Goal: Communication & Community: Answer question/provide support

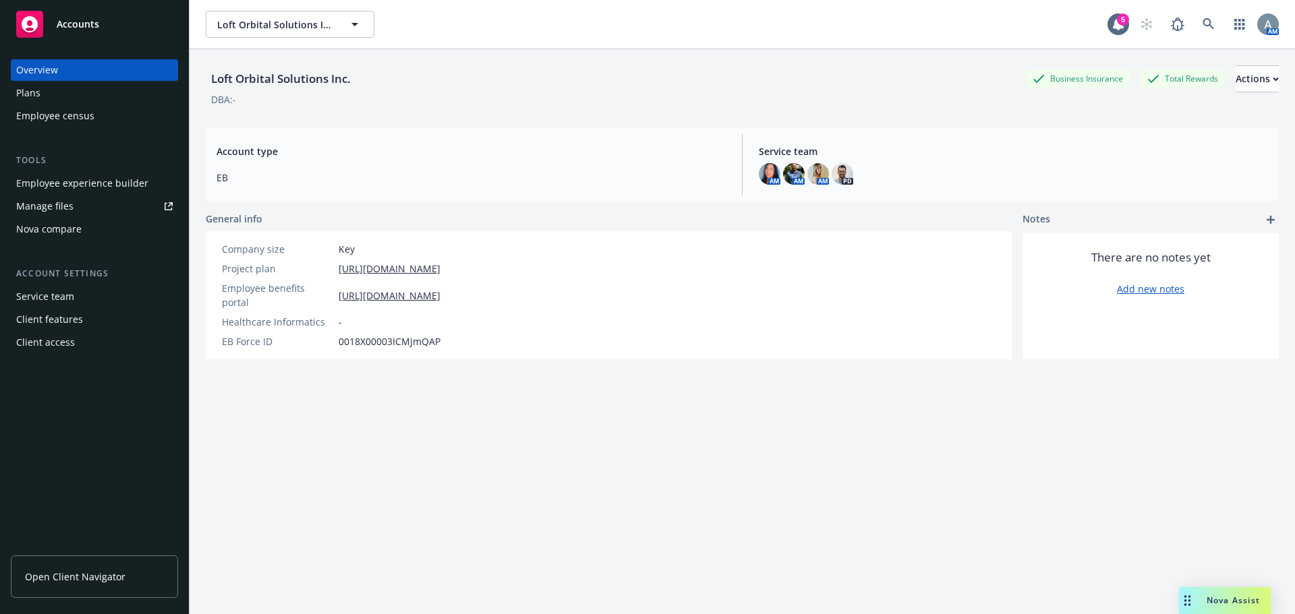
click at [1219, 596] on span "Nova Assist" at bounding box center [1232, 600] width 53 height 11
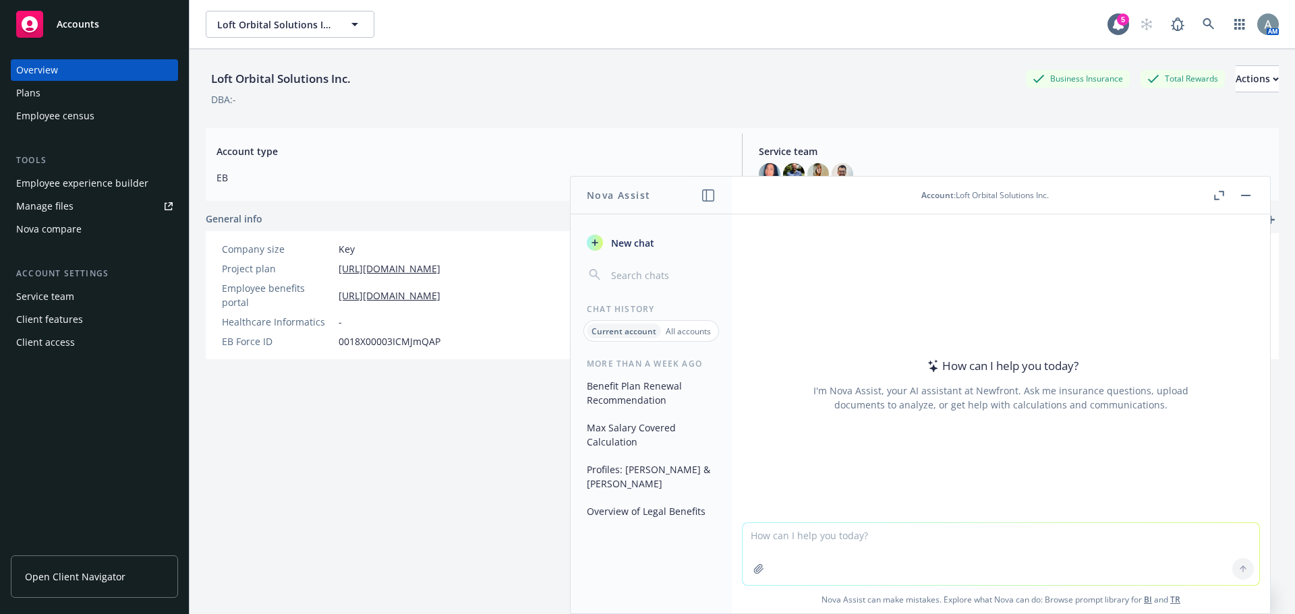
click at [820, 548] on textarea at bounding box center [1000, 554] width 517 height 62
type textarea "working on OE comms and would like a theme for Loft Orbitals Benefits Open enro…"
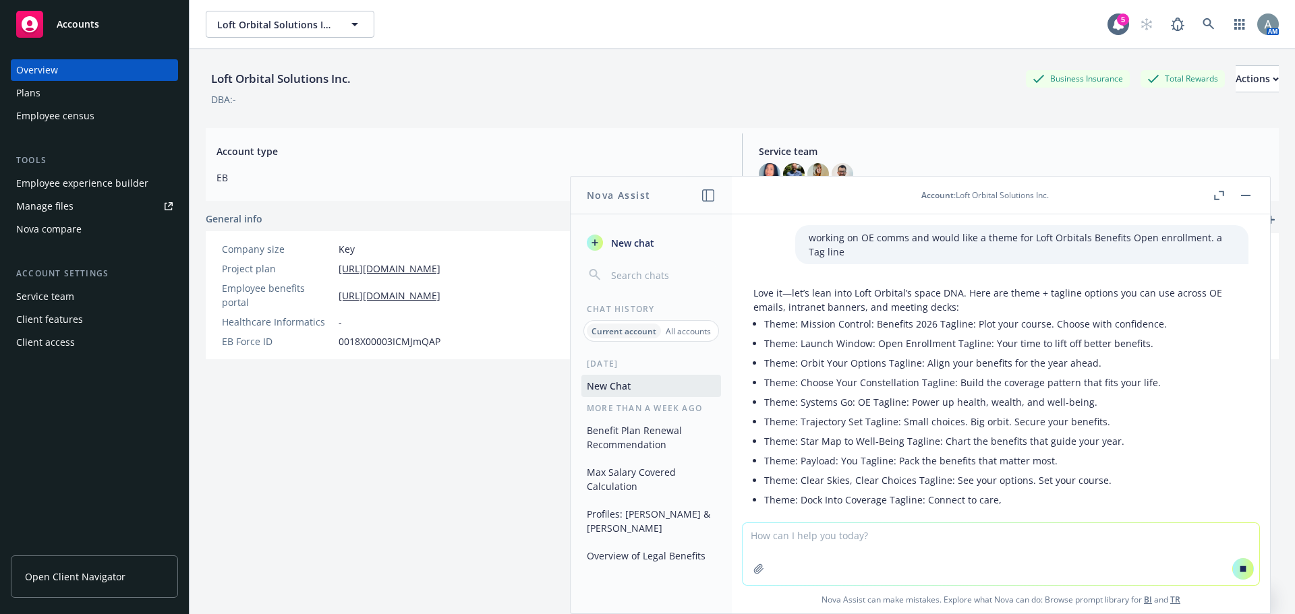
paste textarea "[URL][DOMAIN_NAME]"
type textarea "[URL][DOMAIN_NAME]"
drag, startPoint x: 972, startPoint y: 547, endPoint x: 919, endPoint y: 533, distance: 55.1
click at [972, 546] on textarea "[URL][DOMAIN_NAME]" at bounding box center [1000, 553] width 517 height 63
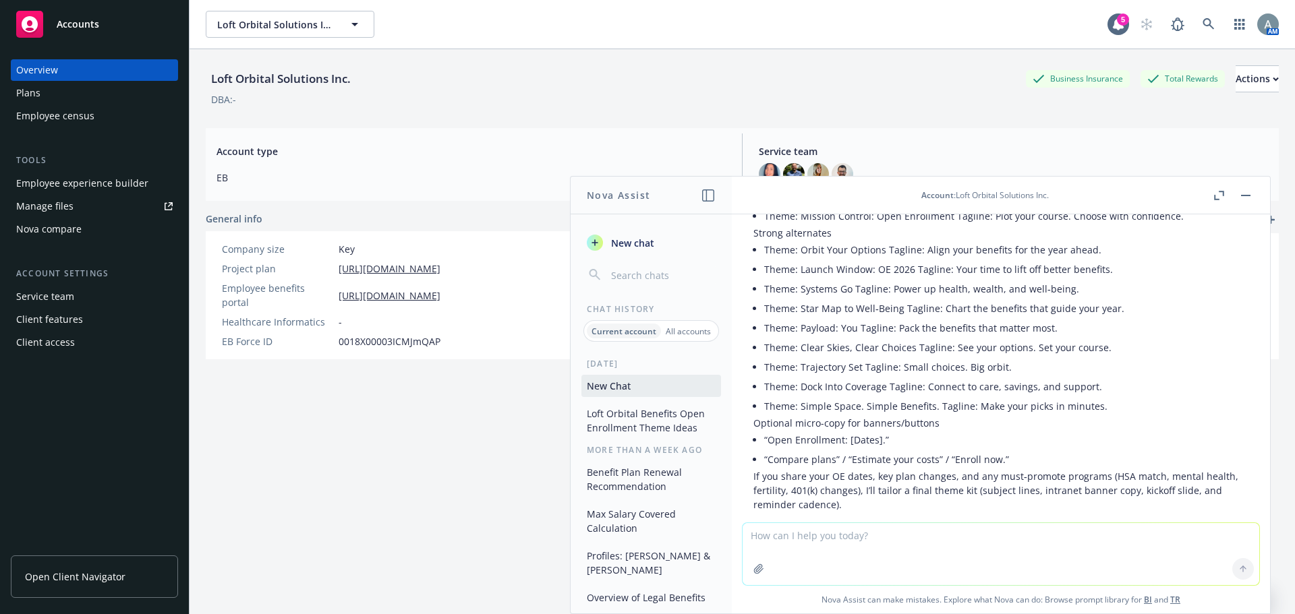
scroll to position [442, 0]
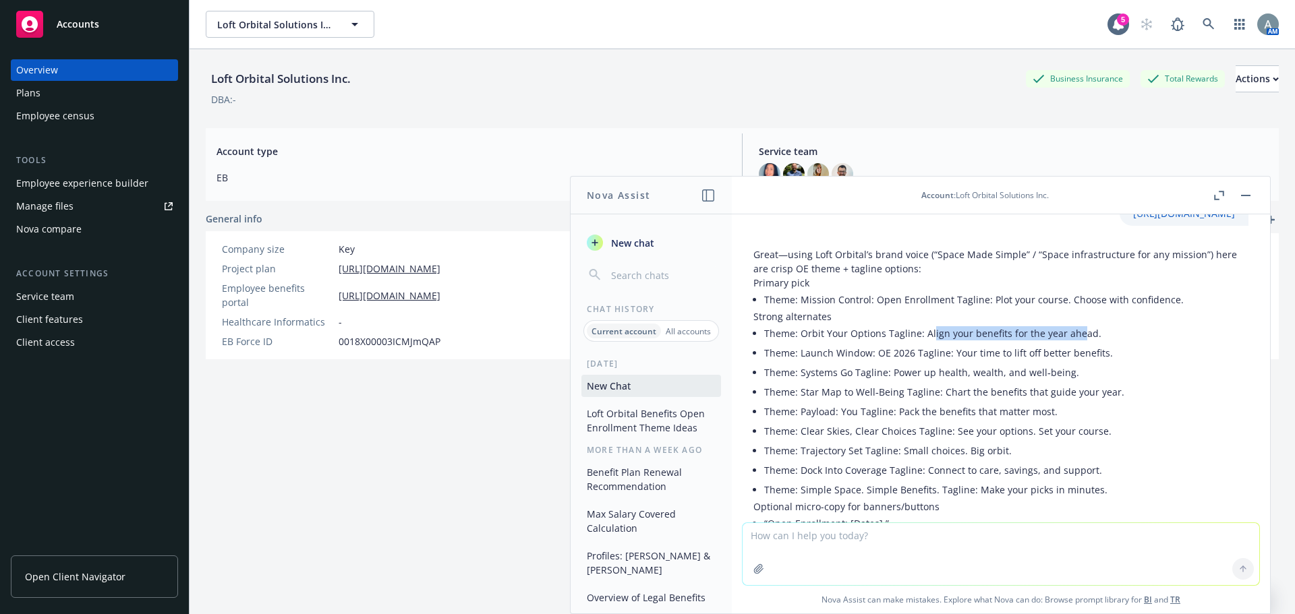
drag, startPoint x: 931, startPoint y: 334, endPoint x: 1076, endPoint y: 332, distance: 145.7
click at [1076, 332] on li "Theme: Orbit Your Options Tagline: Align your benefits for the year ahead." at bounding box center [1006, 334] width 484 height 20
click at [1094, 338] on li "Theme: Orbit Your Options Tagline: Align your benefits for the year ahead." at bounding box center [1006, 334] width 484 height 20
drag, startPoint x: 802, startPoint y: 359, endPoint x: 957, endPoint y: 351, distance: 154.6
click at [881, 351] on li "Theme: Launch Window: OE 2026 Tagline: Your time to lift off better benefits." at bounding box center [1006, 353] width 484 height 20
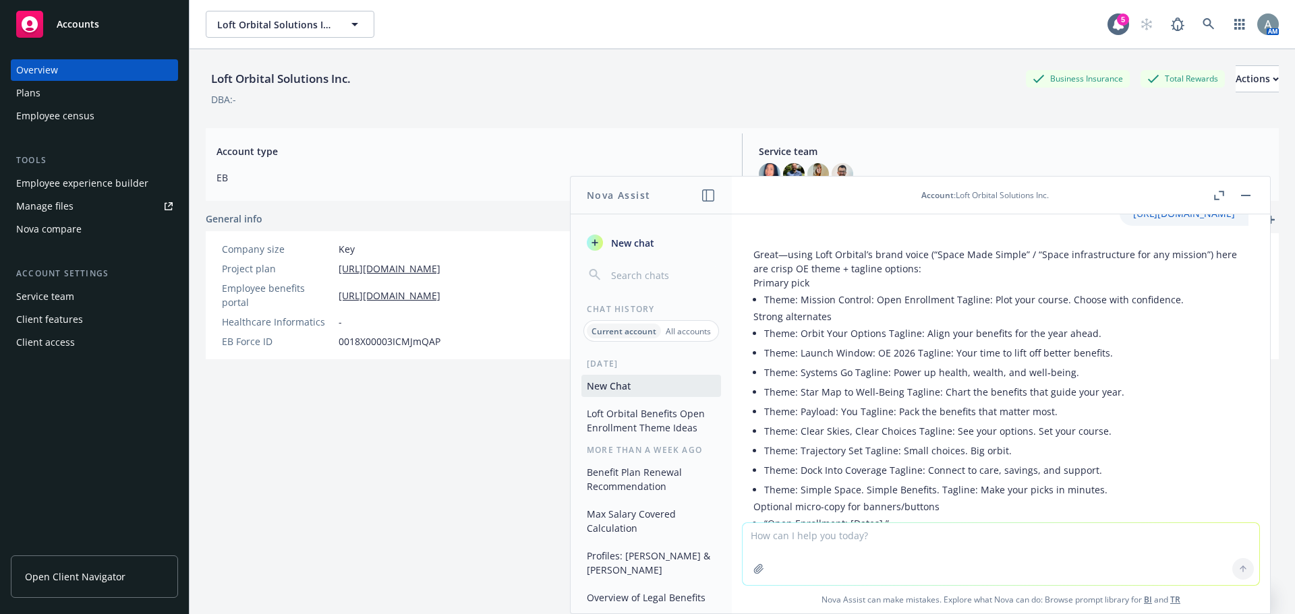
click at [957, 351] on li "Theme: Launch Window: OE 2026 Tagline: Your time to lift off better benefits." at bounding box center [1006, 353] width 484 height 20
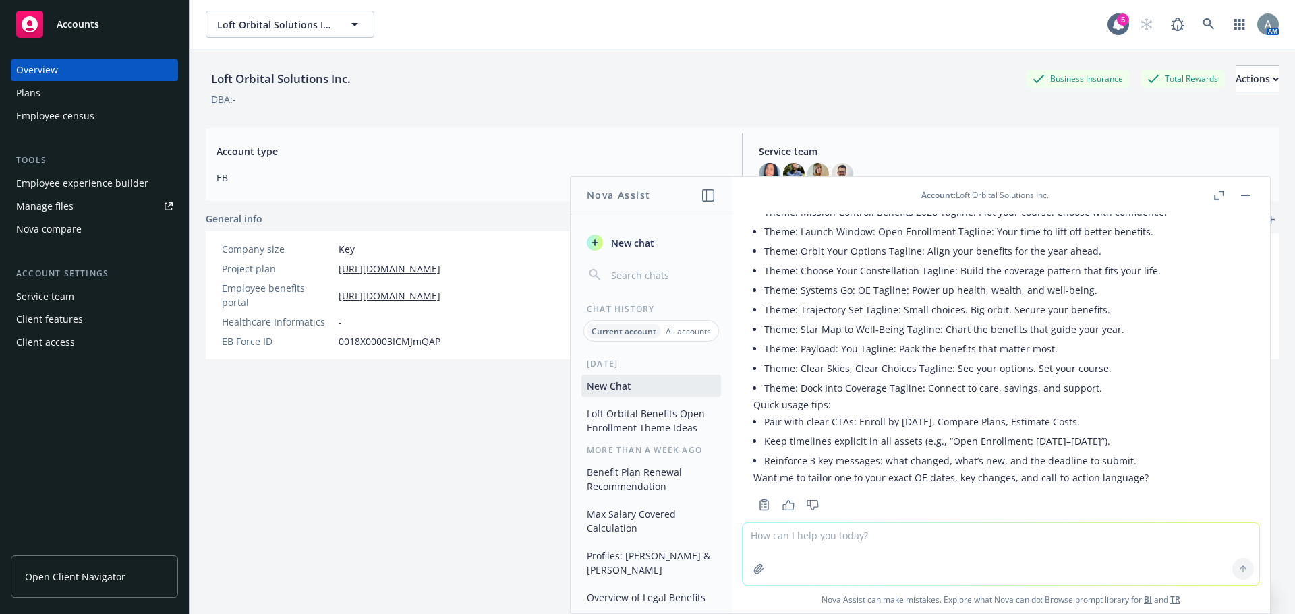
scroll to position [105, 0]
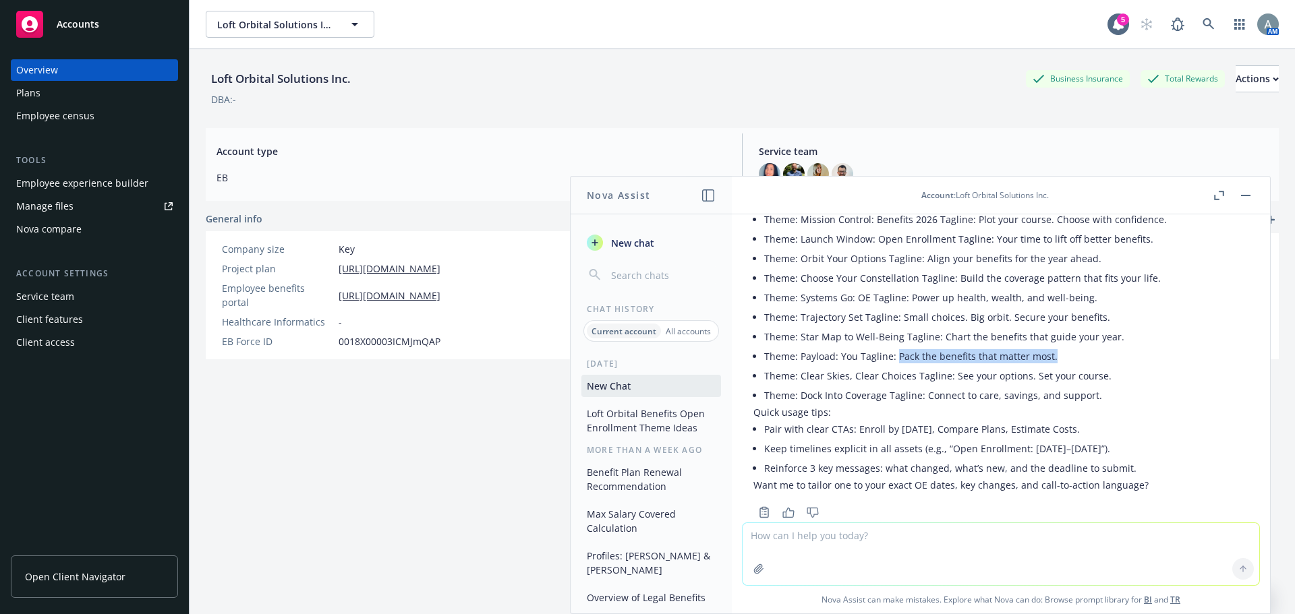
drag, startPoint x: 895, startPoint y: 360, endPoint x: 1050, endPoint y: 361, distance: 155.1
click at [1050, 361] on p "Theme: Payload: You Tagline: Pack the benefits that matter most." at bounding box center [1006, 356] width 484 height 14
click at [1062, 365] on li "Theme: Payload: You Tagline: Pack the benefits that matter most." at bounding box center [1006, 357] width 484 height 20
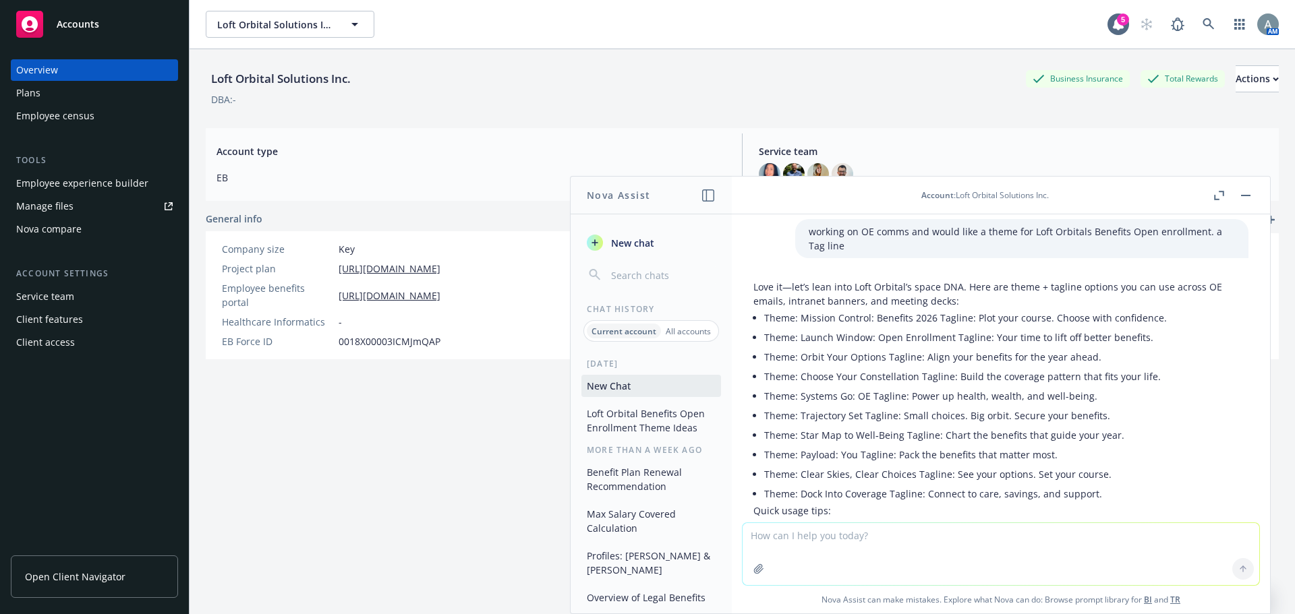
scroll to position [0, 0]
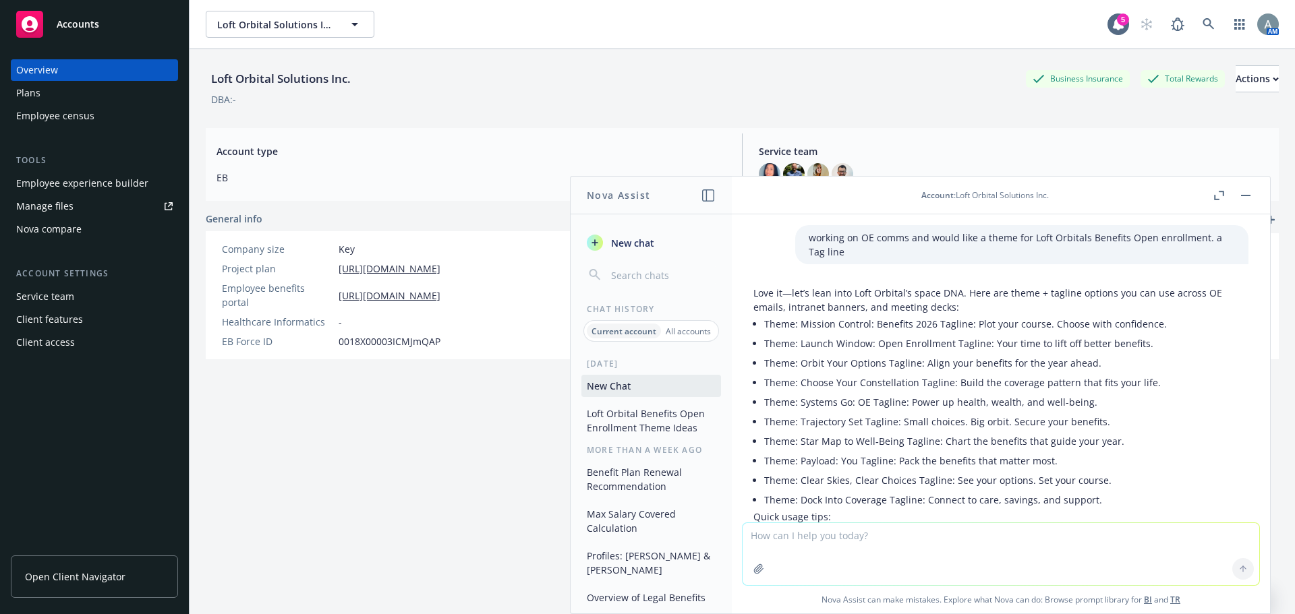
click at [1125, 422] on p "Theme: Trajectory Set Tagline: Small choices. Big orbit. Secure your benefits." at bounding box center [1006, 422] width 484 height 14
drag, startPoint x: 1107, startPoint y: 423, endPoint x: 771, endPoint y: 422, distance: 336.5
click at [765, 422] on p "Theme: Trajectory Set Tagline: Small choices. Big orbit. Secure your benefits." at bounding box center [1006, 422] width 484 height 14
copy p "Theme: Trajectory Set Tagline: Small choices. Big orbit. Secure your benefits."
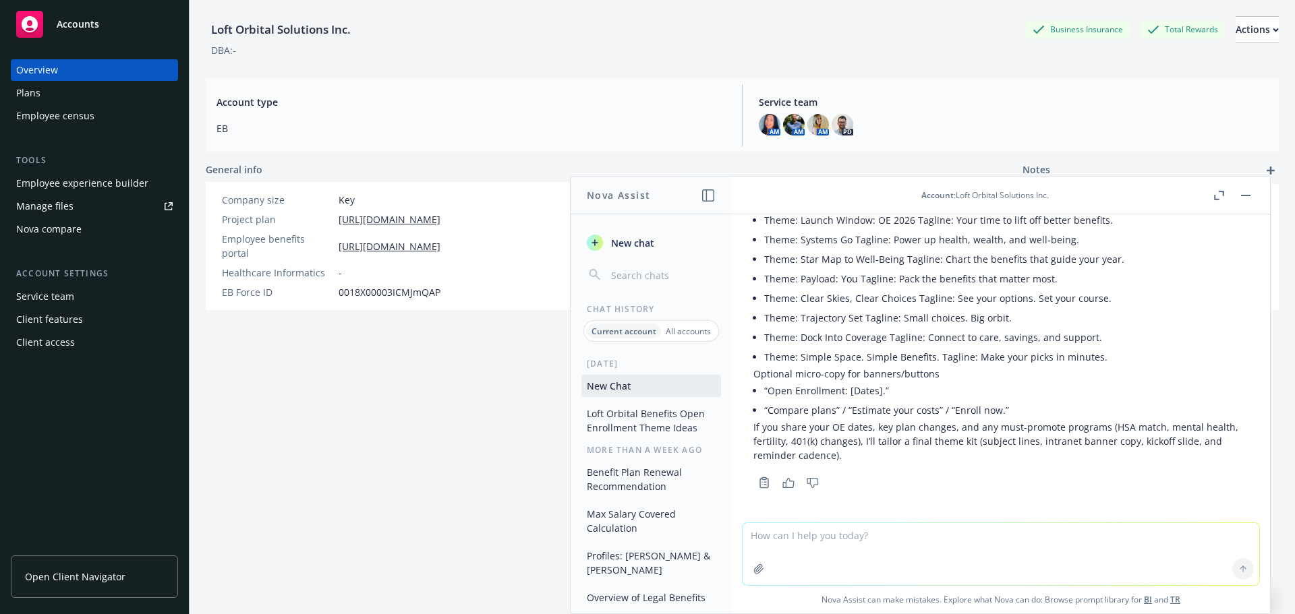
scroll to position [577, 0]
click at [813, 535] on textarea at bounding box center [1000, 554] width 517 height 62
paste textarea "Theme: Trajectory Set Tagline: Small choices. Big orbit. Secure your benefits."
type textarea "Theme: Trajectory Set Tagline: Small choices. Big orbit. Secure your benefits. …"
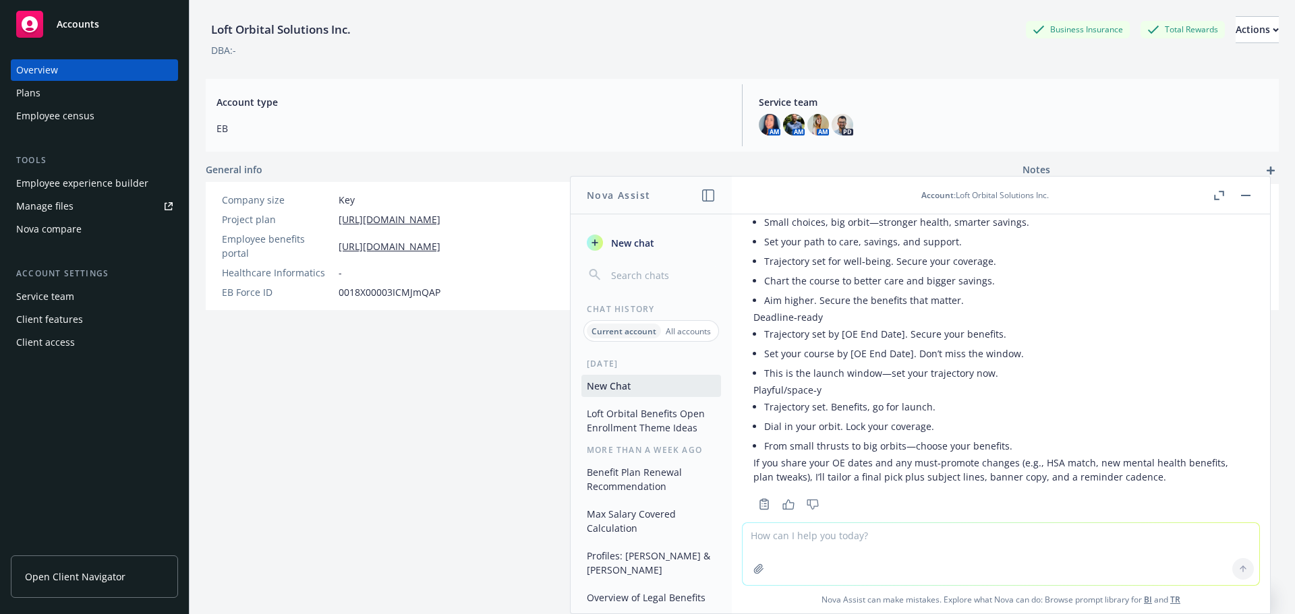
scroll to position [1207, 0]
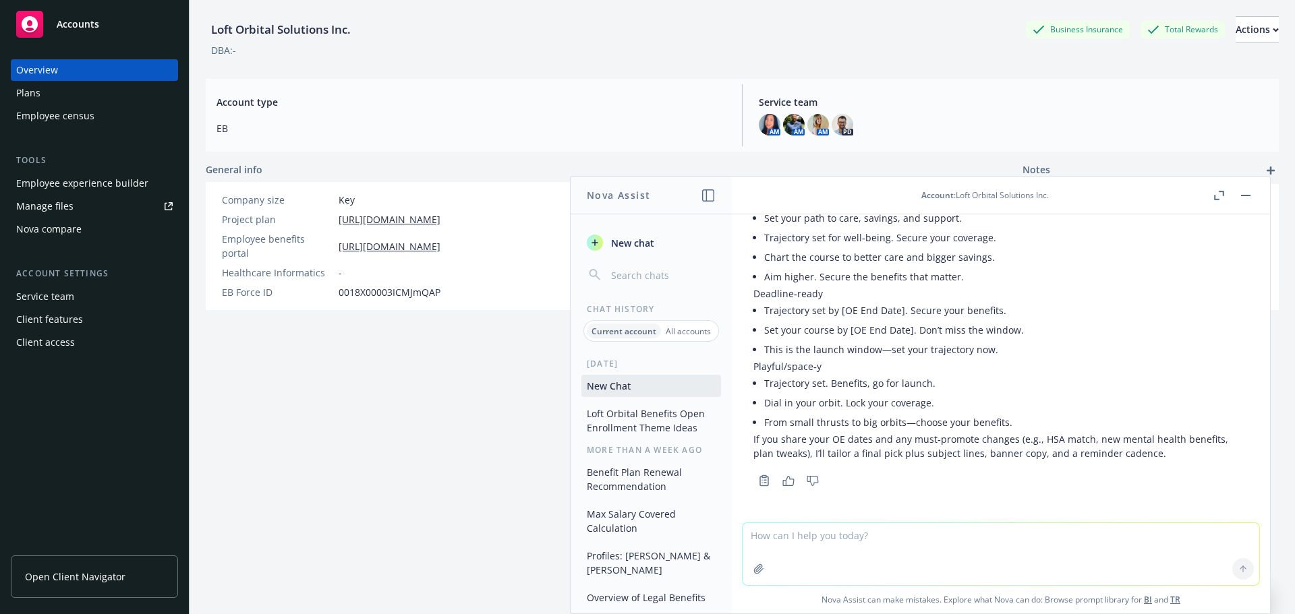
click at [1030, 413] on li "From small thrusts to big orbits—choose your benefits." at bounding box center [1006, 423] width 484 height 20
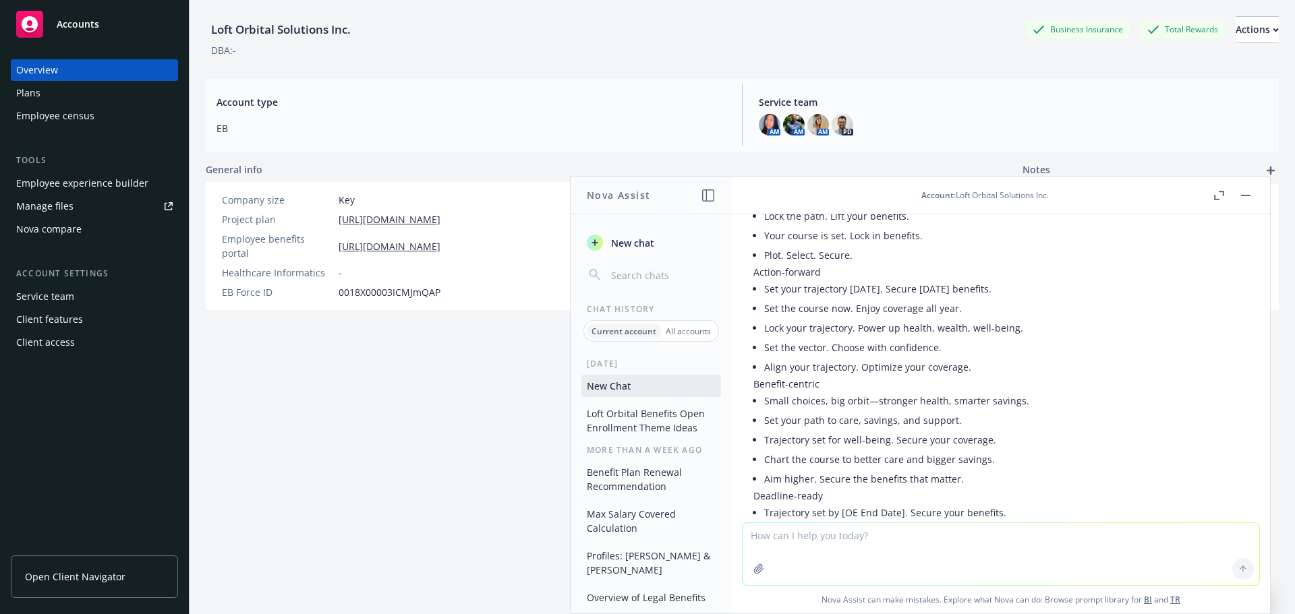
scroll to position [802, 0]
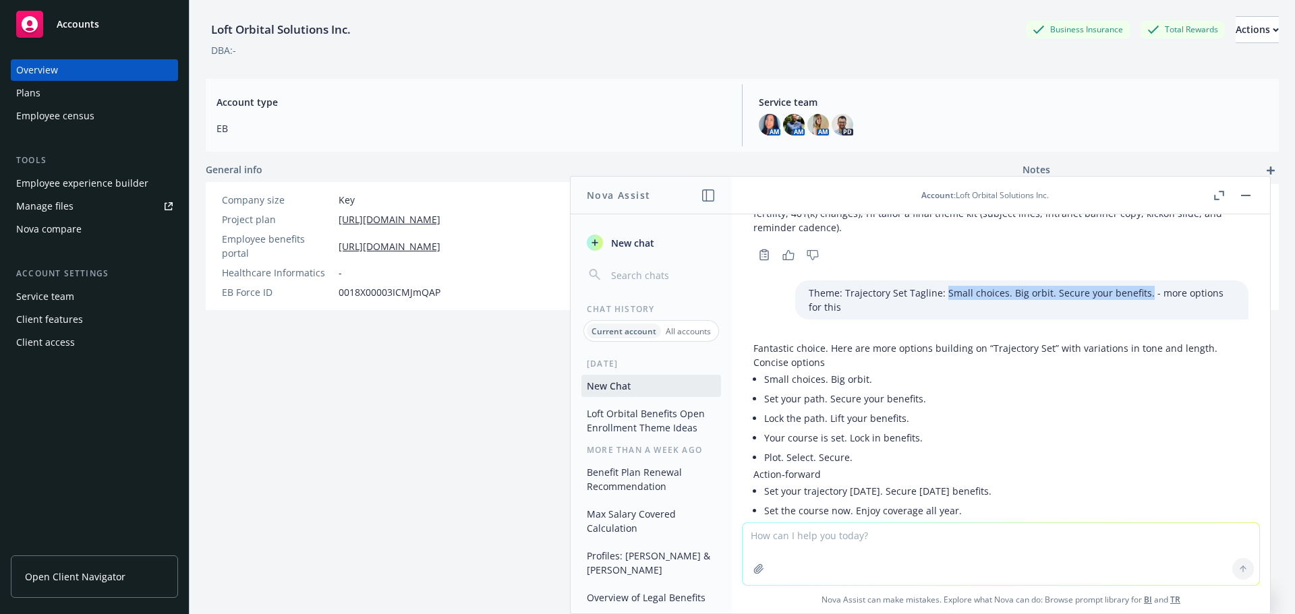
drag, startPoint x: 1122, startPoint y: 292, endPoint x: 922, endPoint y: 296, distance: 200.3
click at [922, 296] on p "Theme: Trajectory Set Tagline: Small choices. Big orbit. Secure your benefits. …" at bounding box center [1022, 300] width 426 height 28
copy p "Small choices. Big orbit. Secure your benefits."
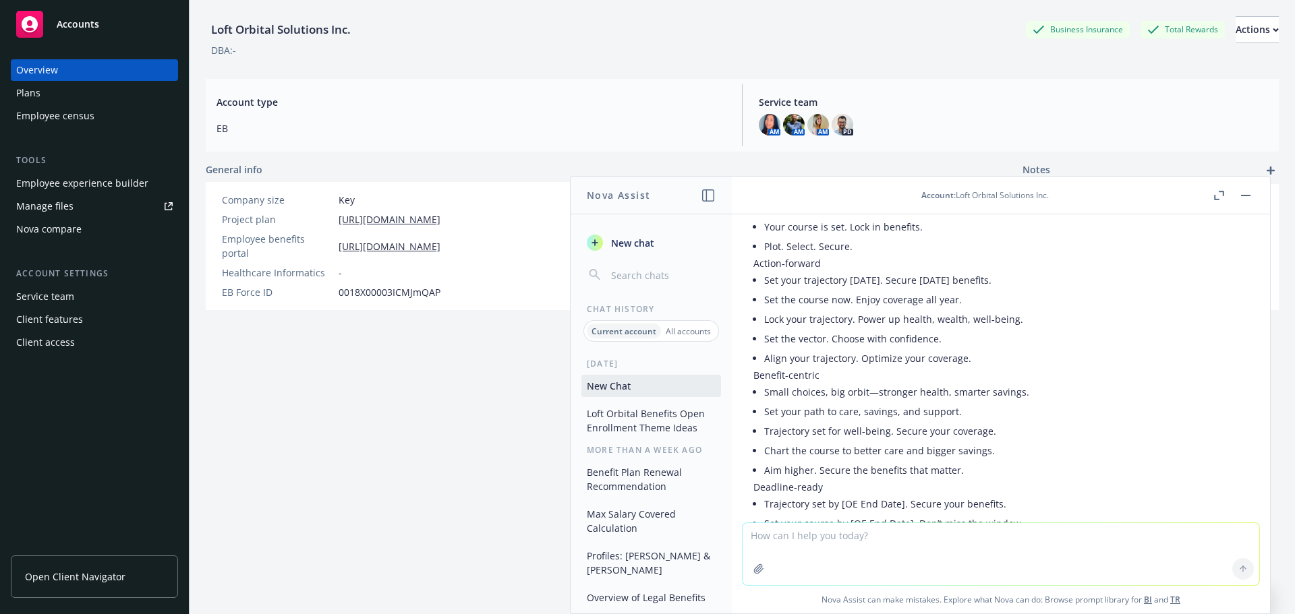
scroll to position [1207, 0]
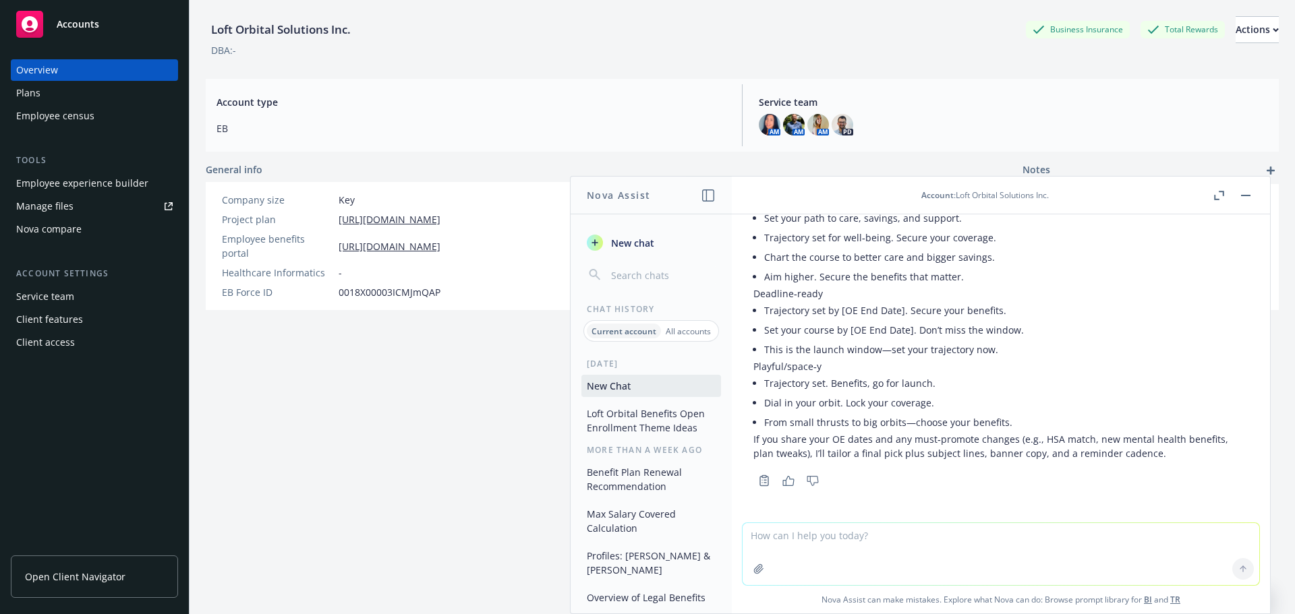
click at [834, 538] on textarea at bounding box center [1000, 554] width 517 height 62
paste textarea "Small choices. Big orbit. Secure your benefits."
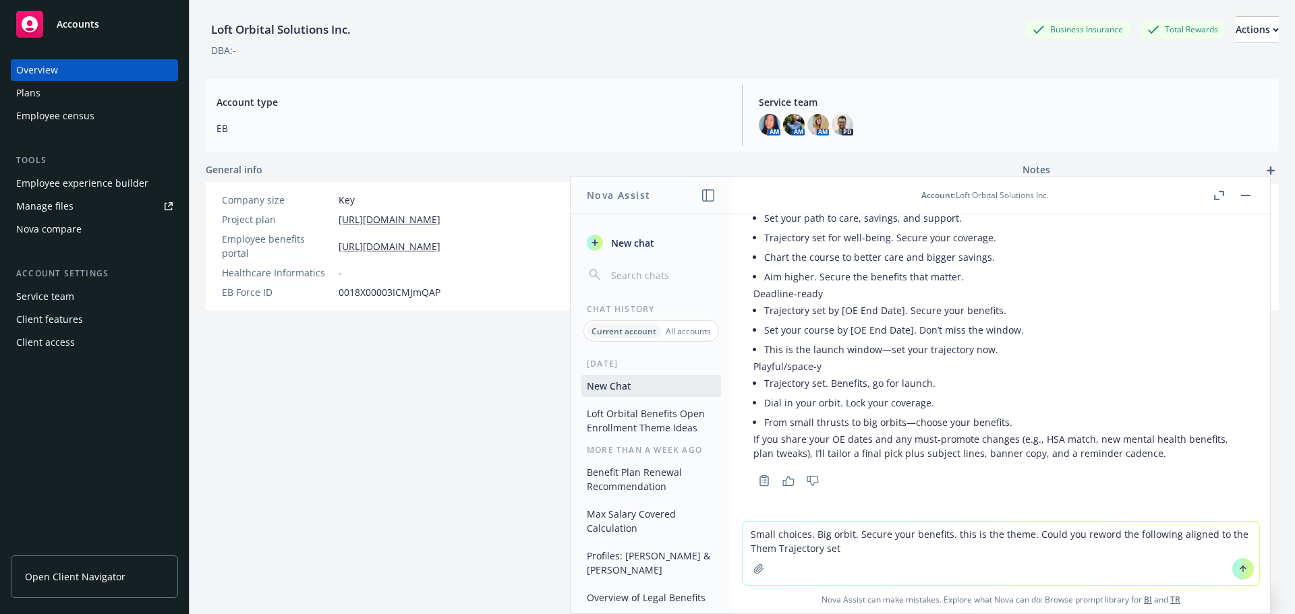
drag, startPoint x: 937, startPoint y: 535, endPoint x: 745, endPoint y: 525, distance: 192.5
click at [745, 525] on textarea "Small choices. Big orbit. Secure your benefits. this is the theme. Could you re…" at bounding box center [1000, 553] width 517 height 63
drag, startPoint x: 896, startPoint y: 554, endPoint x: 887, endPoint y: 550, distance: 9.7
click at [895, 554] on textarea "Small choices. Big orbit. Secure your benefits. this is the theme. Could you re…" at bounding box center [1000, 553] width 517 height 63
click at [769, 546] on textarea "Small choices. Big orbit. Secure your benefits. this is the theme. Could you re…" at bounding box center [1000, 553] width 517 height 63
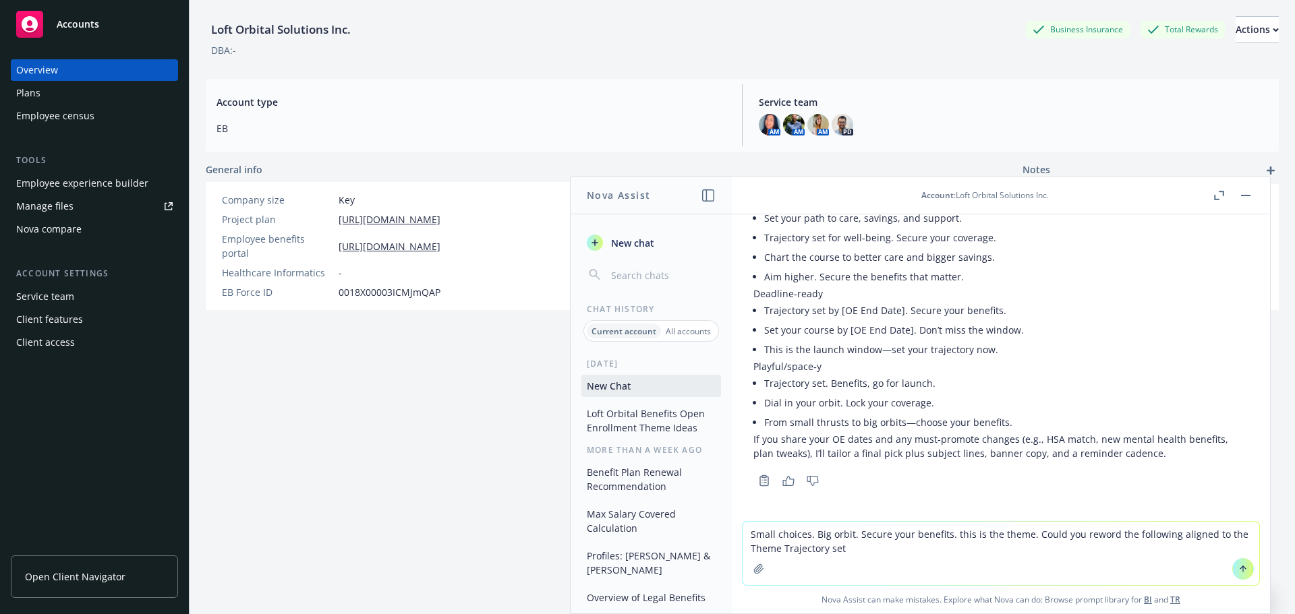
click at [858, 547] on textarea "Small choices. Big orbit. Secure your benefits. this is the theme. Could you re…" at bounding box center [1000, 553] width 517 height 63
paste textarea "Small choices. Big orbit. Secure your benefits."
click at [840, 549] on textarea "Small choices. Big orbit. Secure your benefits. this is the theme. Could you re…" at bounding box center [1000, 553] width 517 height 63
drag, startPoint x: 945, startPoint y: 535, endPoint x: 720, endPoint y: 539, distance: 225.3
click at [731, 539] on div "Nova Assist New chat Chat History Current account All accounts [DATE] New Chat …" at bounding box center [1000, 395] width 539 height 438
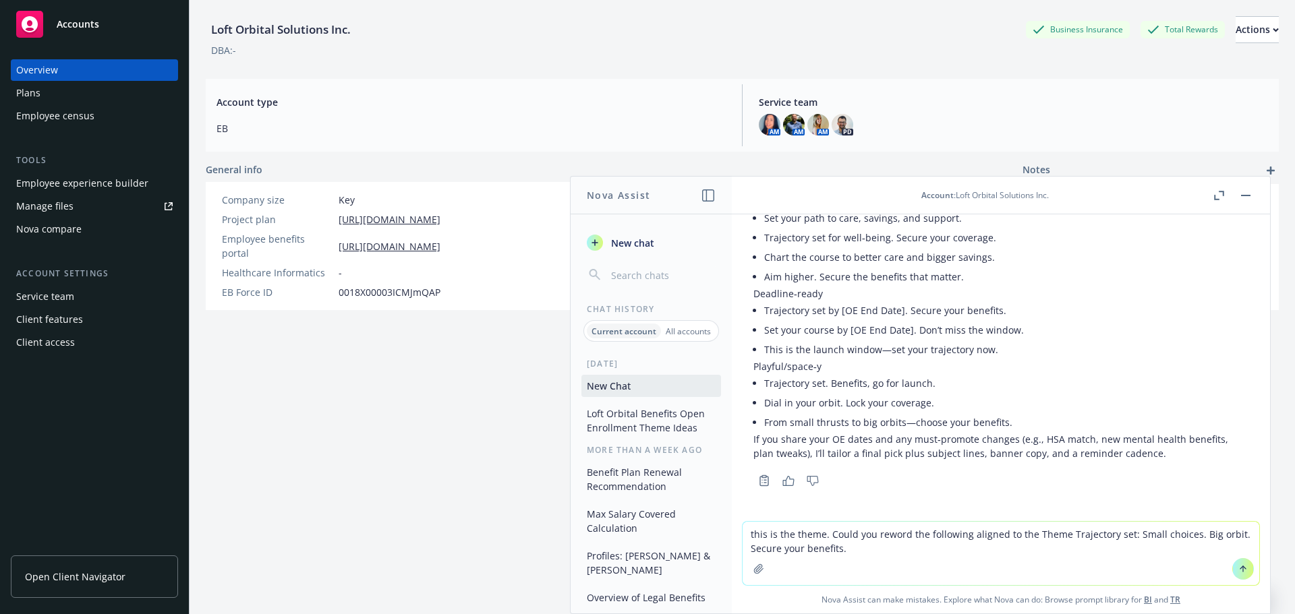
drag, startPoint x: 821, startPoint y: 534, endPoint x: 694, endPoint y: 542, distance: 127.7
click at [731, 542] on div "Nova Assist New chat Chat History Current account All accounts [DATE] New Chat …" at bounding box center [1000, 395] width 539 height 438
drag, startPoint x: 797, startPoint y: 533, endPoint x: 821, endPoint y: 535, distance: 23.6
click at [798, 533] on textarea "this is the theme. Could you reword the following aligned to the Theme Trajecto…" at bounding box center [1000, 553] width 517 height 63
drag, startPoint x: 823, startPoint y: 535, endPoint x: 726, endPoint y: 535, distance: 97.1
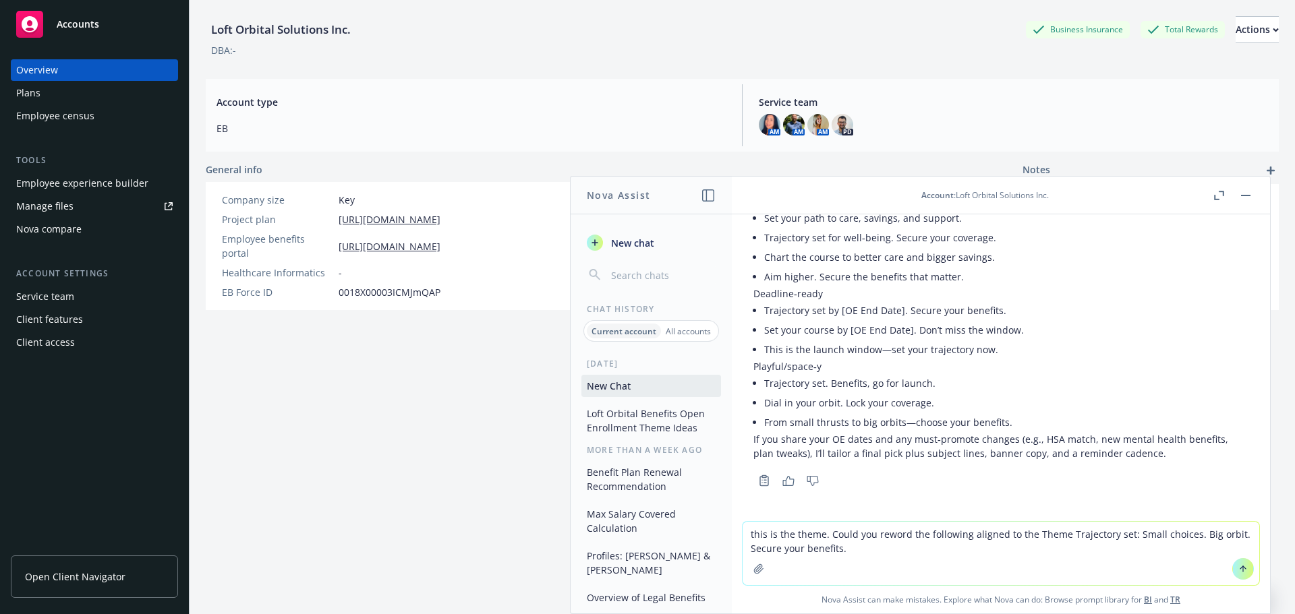
click at [731, 535] on div "Nova Assist New chat Chat History Current account All accounts [DATE] New Chat …" at bounding box center [1000, 395] width 539 height 438
click at [1248, 536] on textarea "Could you reword the following aligned to the Theme Trajectory set: Small choic…" at bounding box center [1000, 553] width 517 height 63
type textarea "Could you reword the following aligned to the Theme Trajectory set: Small choic…"
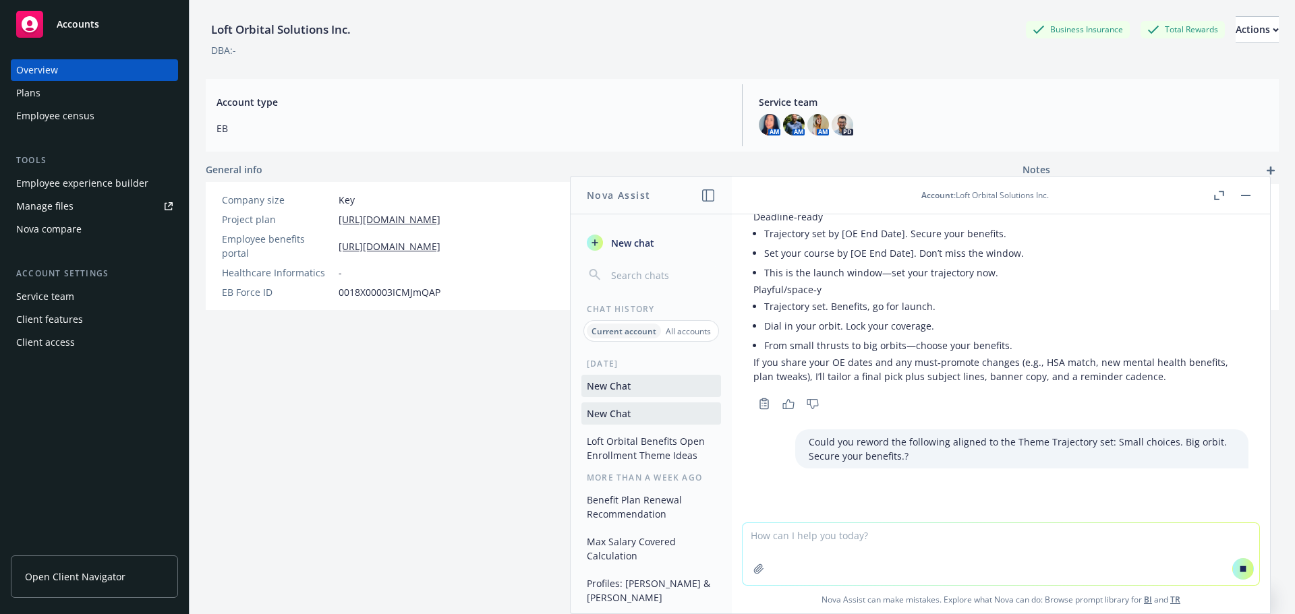
scroll to position [1227, 0]
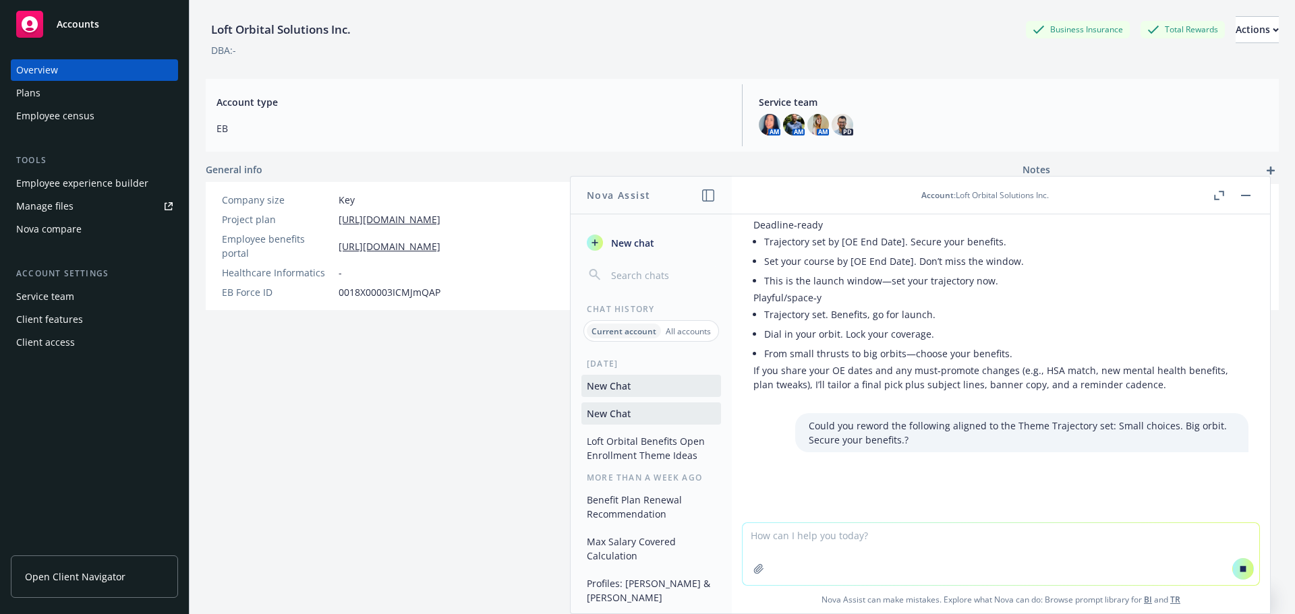
click at [804, 533] on textarea at bounding box center [1000, 554] width 517 height 62
paste textarea "It’s that time of the year! Your annual benefits Open Enrollment will run from …"
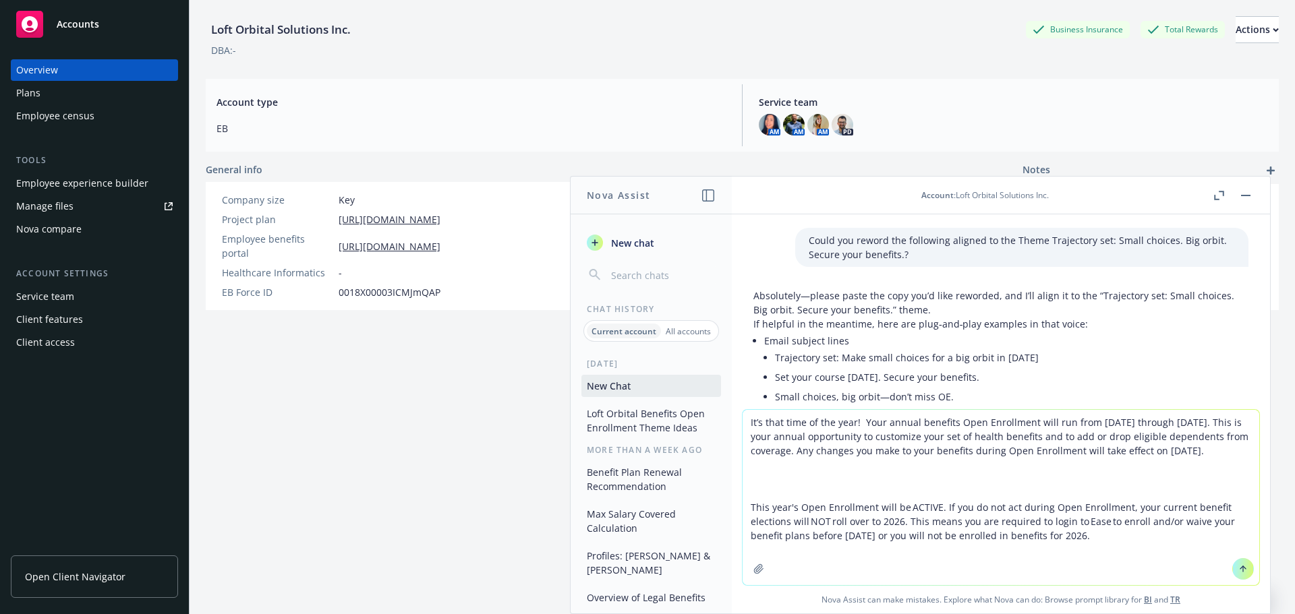
scroll to position [1839, 0]
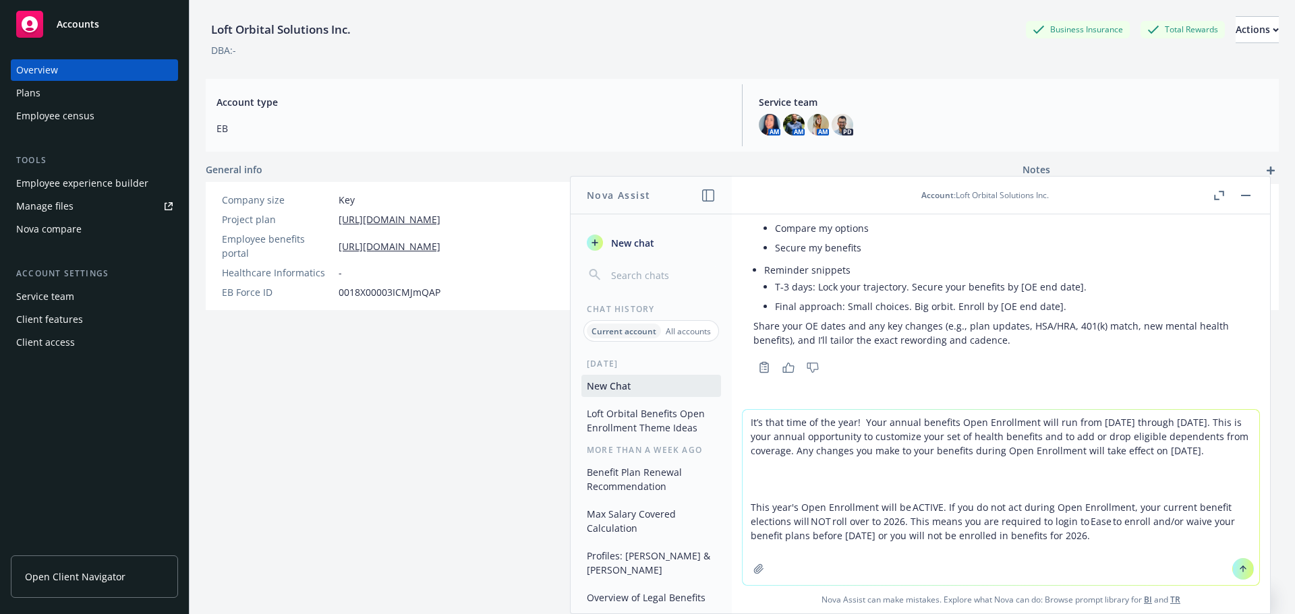
type textarea "It’s that time of the year! Your annual benefits Open Enrollment will run from …"
click at [1244, 570] on button at bounding box center [1243, 569] width 22 height 22
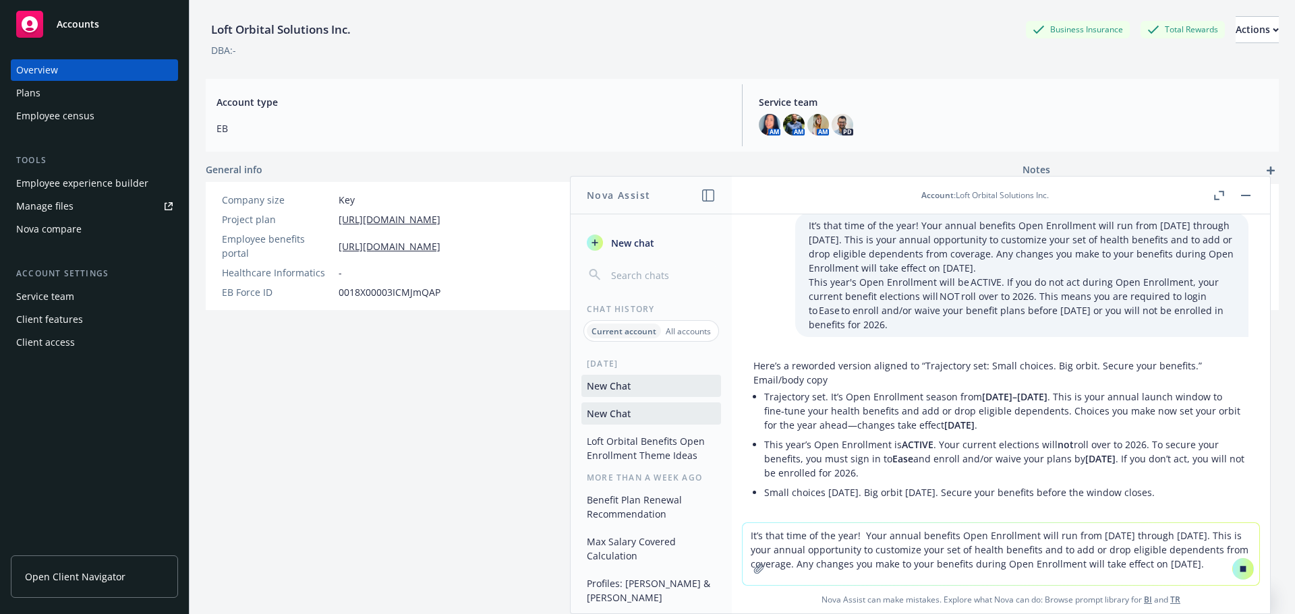
scroll to position [1939, 0]
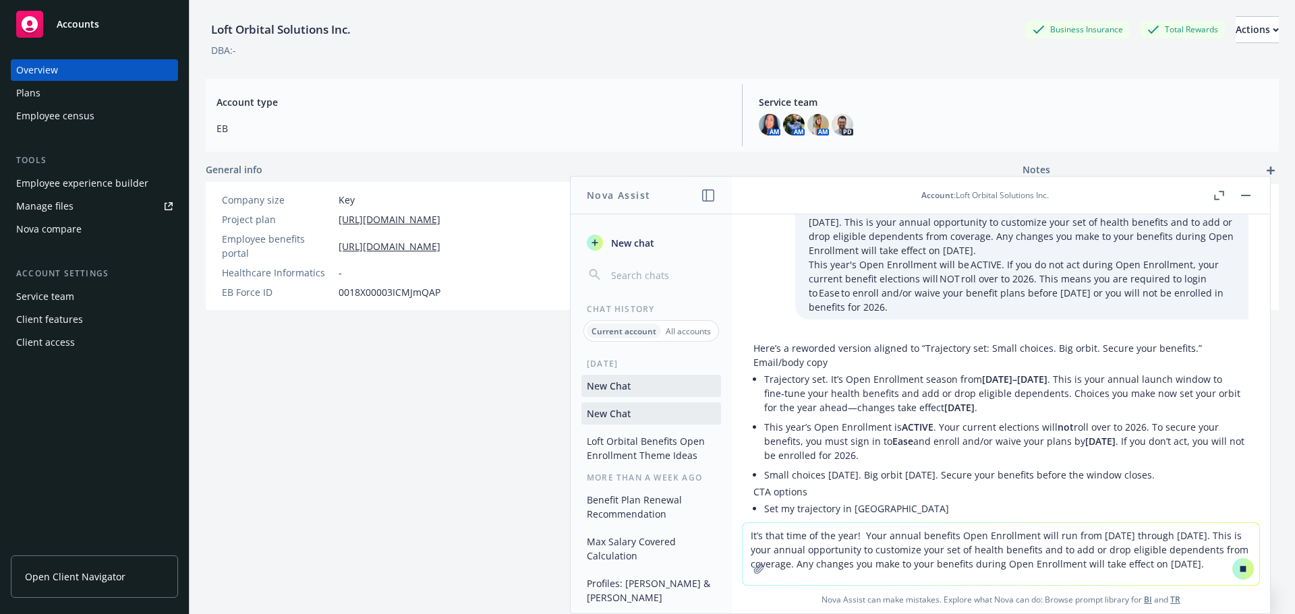
click at [934, 384] on li "Trajectory set. It’s Open Enrollment season from [DATE]–[DATE] . This is your a…" at bounding box center [1006, 394] width 484 height 48
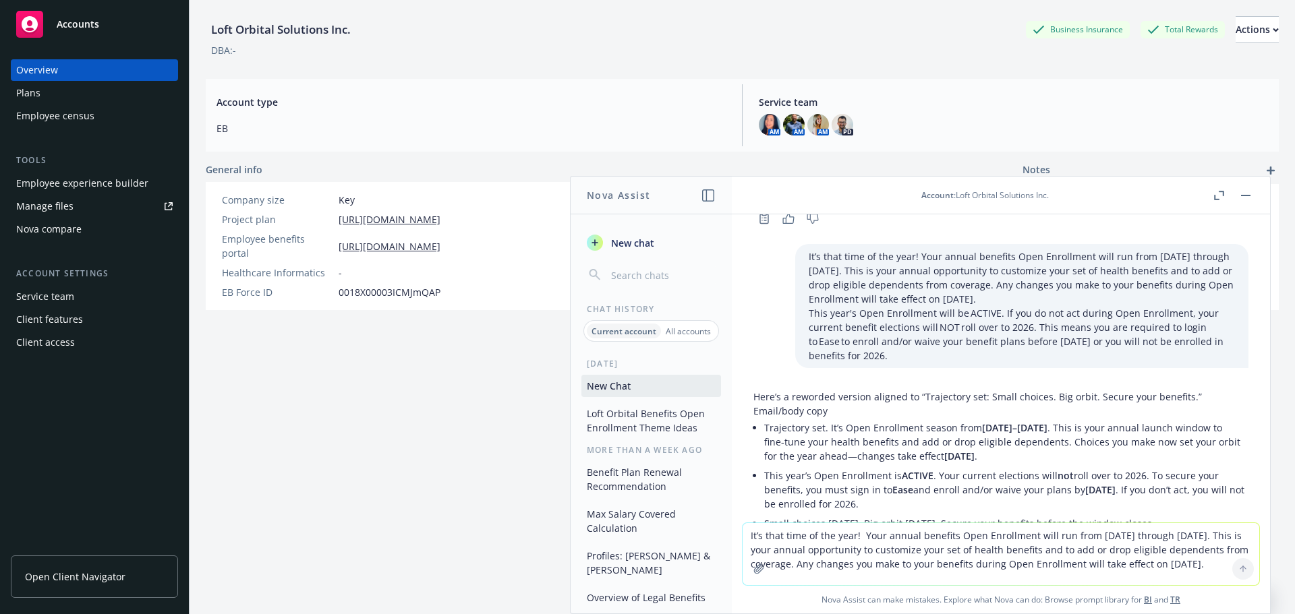
scroll to position [2055, 0]
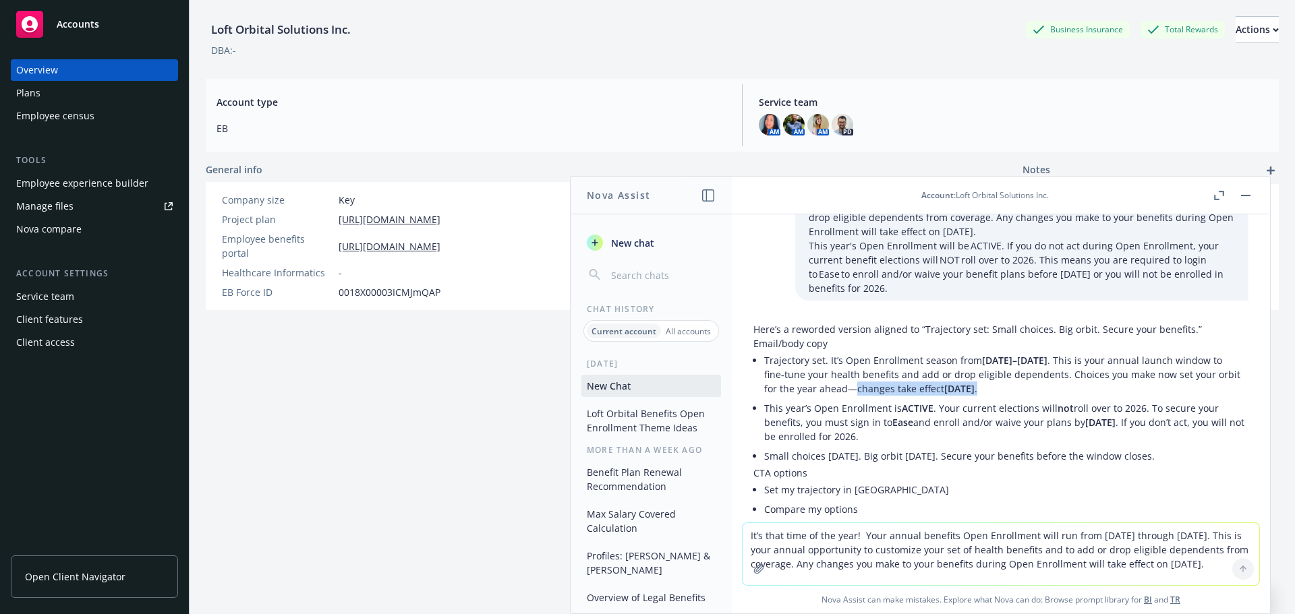
drag, startPoint x: 900, startPoint y: 390, endPoint x: 1072, endPoint y: 392, distance: 172.0
click at [1072, 392] on li "Trajectory set. It’s Open Enrollment season from [DATE]–[DATE] . This is your a…" at bounding box center [1006, 375] width 484 height 48
click at [1089, 392] on li "Trajectory set. It’s Open Enrollment season from [DATE]–[DATE] . This is your a…" at bounding box center [1006, 375] width 484 height 48
drag, startPoint x: 844, startPoint y: 365, endPoint x: 827, endPoint y: 361, distance: 17.5
click at [827, 361] on li "Trajectory set. It’s Open Enrollment season from [DATE]–[DATE] . This is your a…" at bounding box center [1006, 375] width 484 height 48
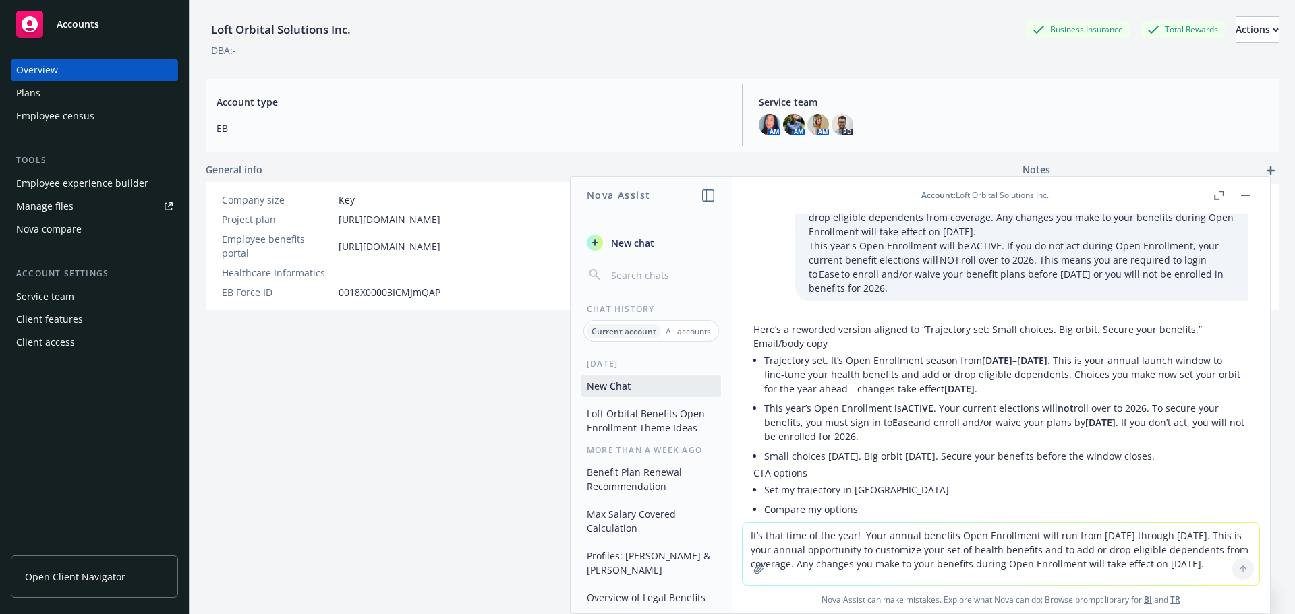
click at [850, 359] on li "Trajectory set. It’s Open Enrollment season from [DATE]–[DATE] . This is your a…" at bounding box center [1006, 375] width 484 height 48
drag, startPoint x: 843, startPoint y: 361, endPoint x: 829, endPoint y: 361, distance: 14.2
click at [829, 361] on li "Trajectory set. It’s Open Enrollment season from [DATE]–[DATE] . This is your a…" at bounding box center [1006, 375] width 484 height 48
click at [952, 420] on li "This year’s Open Enrollment is ACTIVE . Your current elections will not roll ov…" at bounding box center [1006, 423] width 484 height 48
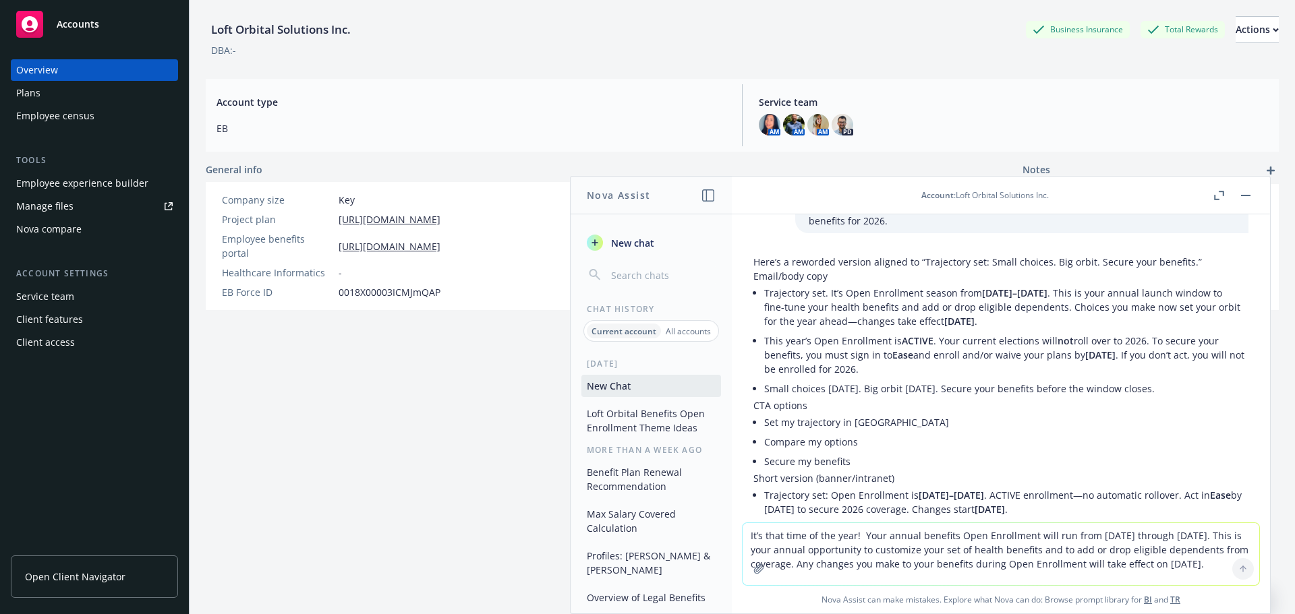
drag, startPoint x: 812, startPoint y: 362, endPoint x: 887, endPoint y: 356, distance: 75.1
click at [887, 356] on li "This year’s Open Enrollment is ACTIVE . Your current elections will not roll ov…" at bounding box center [1006, 355] width 484 height 48
click at [931, 365] on li "This year’s Open Enrollment is ACTIVE . Your current elections will not roll ov…" at bounding box center [1006, 355] width 484 height 48
drag, startPoint x: 931, startPoint y: 355, endPoint x: 1078, endPoint y: 355, distance: 147.0
click at [1074, 355] on li "This year’s Open Enrollment is ACTIVE . Your current elections will not roll ov…" at bounding box center [1006, 355] width 484 height 48
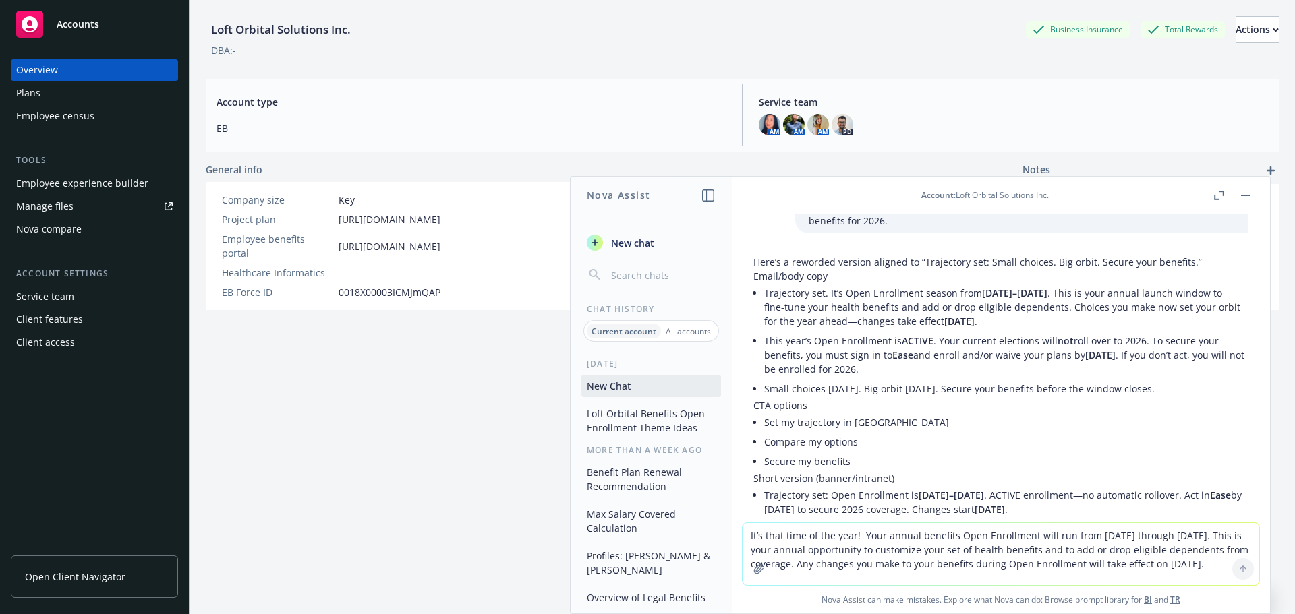
click at [1166, 367] on li "This year’s Open Enrollment is ACTIVE . Your current elections will not roll ov…" at bounding box center [1006, 355] width 484 height 48
drag, startPoint x: 1169, startPoint y: 353, endPoint x: 1144, endPoint y: 357, distance: 24.6
click at [1115, 357] on span "[DATE]" at bounding box center [1100, 355] width 30 height 13
click at [1144, 372] on li "This year’s Open Enrollment is ACTIVE . Your current elections will not roll ov…" at bounding box center [1006, 355] width 484 height 48
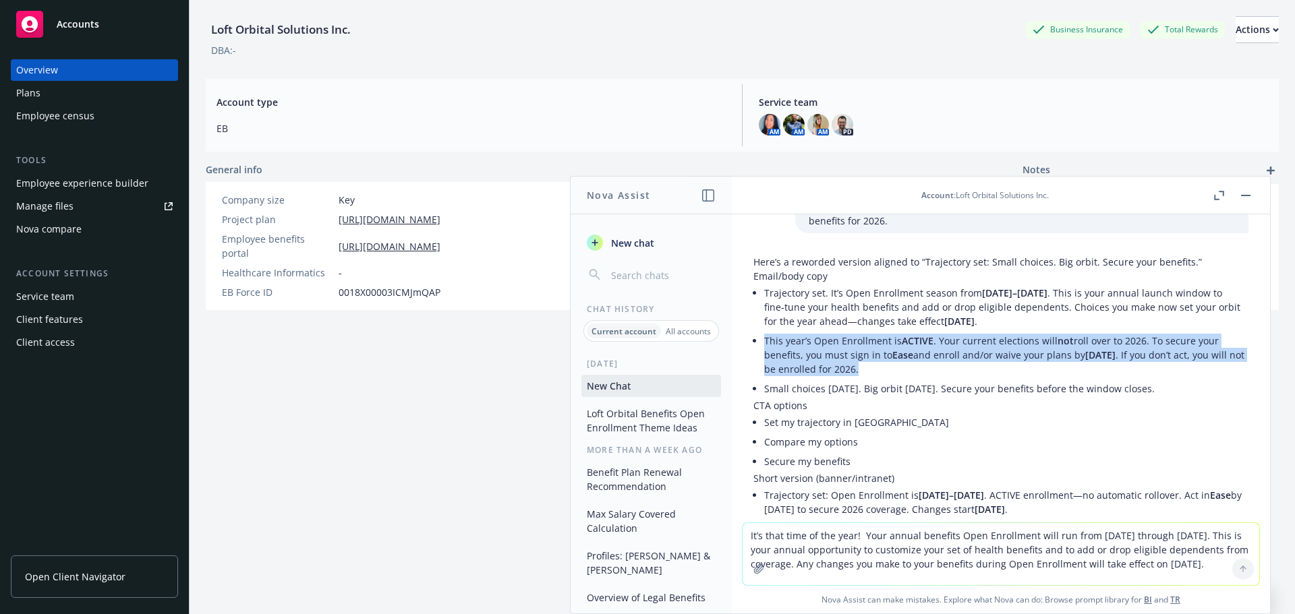
drag, startPoint x: 929, startPoint y: 369, endPoint x: 763, endPoint y: 337, distance: 168.9
click at [763, 337] on div "Here’s a reworded version aligned to “Trajectory set: Small choices. Big orbit.…" at bounding box center [1000, 425] width 495 height 341
copy li "This year’s Open Enrollment is ACTIVE . Your current elections will not roll ov…"
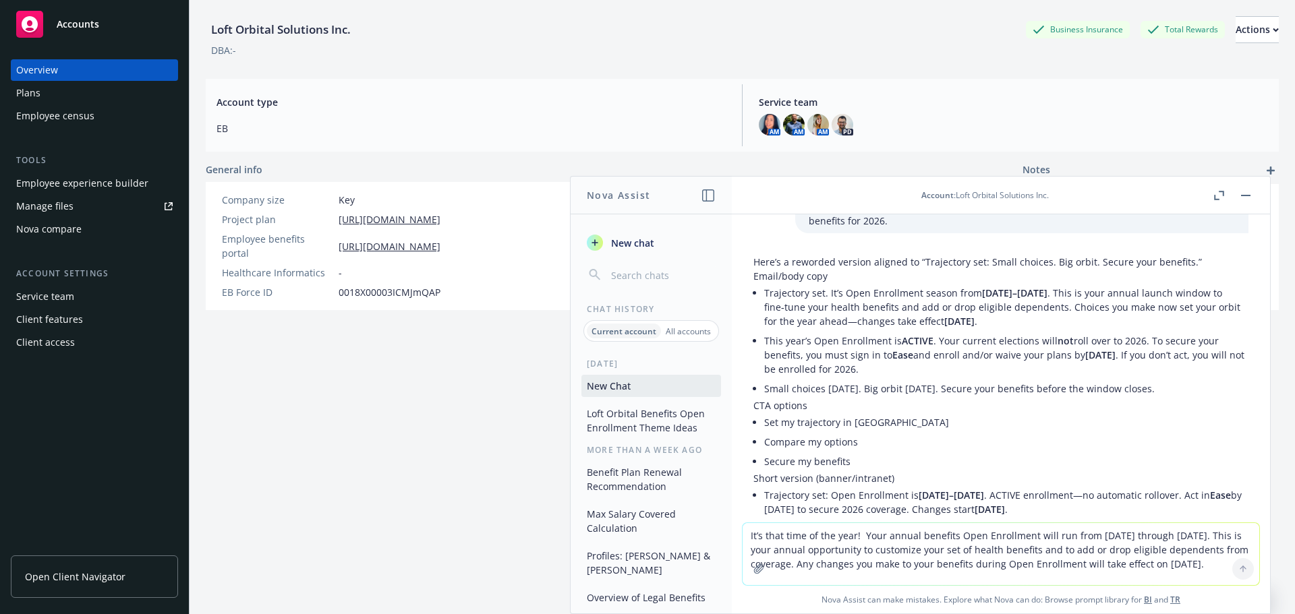
drag, startPoint x: 1065, startPoint y: 319, endPoint x: 1059, endPoint y: 322, distance: 7.5
click at [1065, 319] on li "Trajectory set. It’s Open Enrollment season from [DATE]–[DATE] . This is your a…" at bounding box center [1006, 307] width 484 height 48
drag, startPoint x: 1055, startPoint y: 322, endPoint x: 764, endPoint y: 296, distance: 292.5
click at [764, 296] on li "Trajectory set. It’s Open Enrollment season from [DATE]–[DATE] . This is your a…" at bounding box center [1006, 307] width 484 height 48
copy li "Trajectory set. It’s Open Enrollment season from [DATE]–[DATE] . This is your a…"
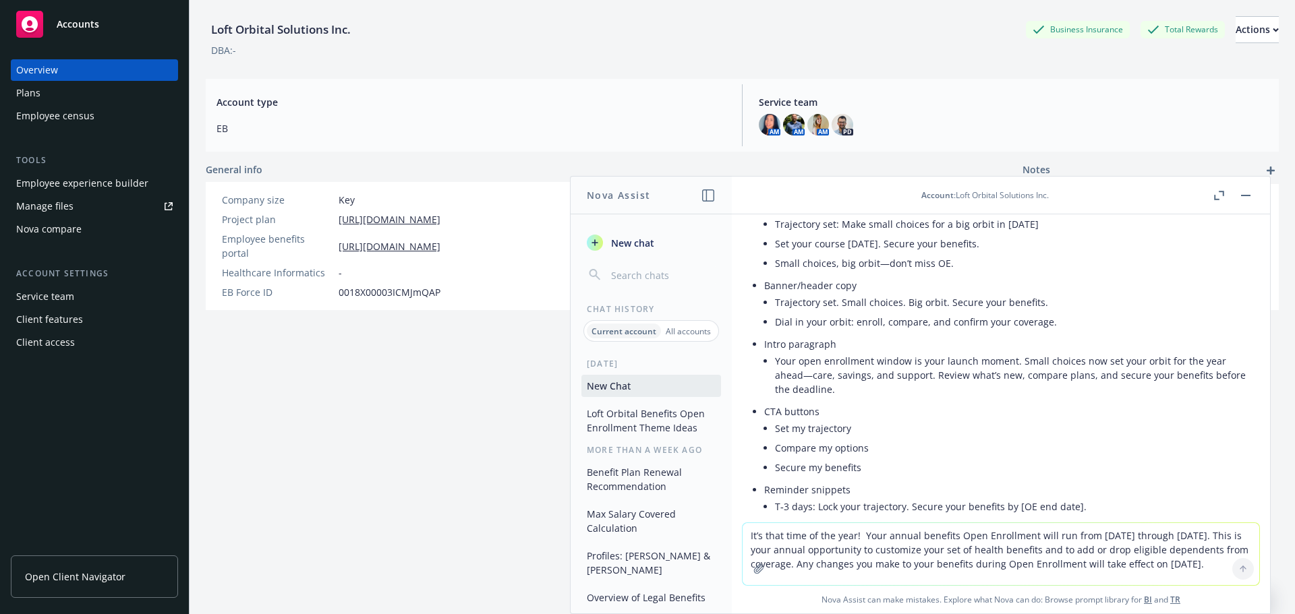
scroll to position [1583, 0]
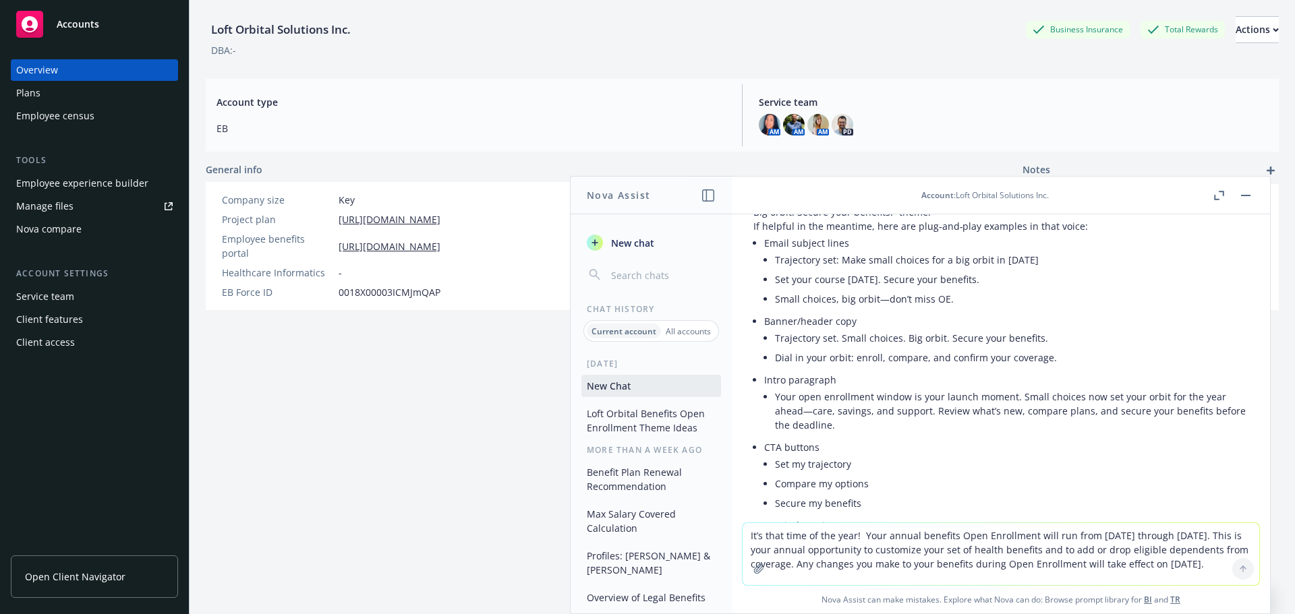
click at [818, 553] on textarea "It’s that time of the year! Your annual benefits Open Enrollment will run from …" at bounding box center [1000, 554] width 517 height 62
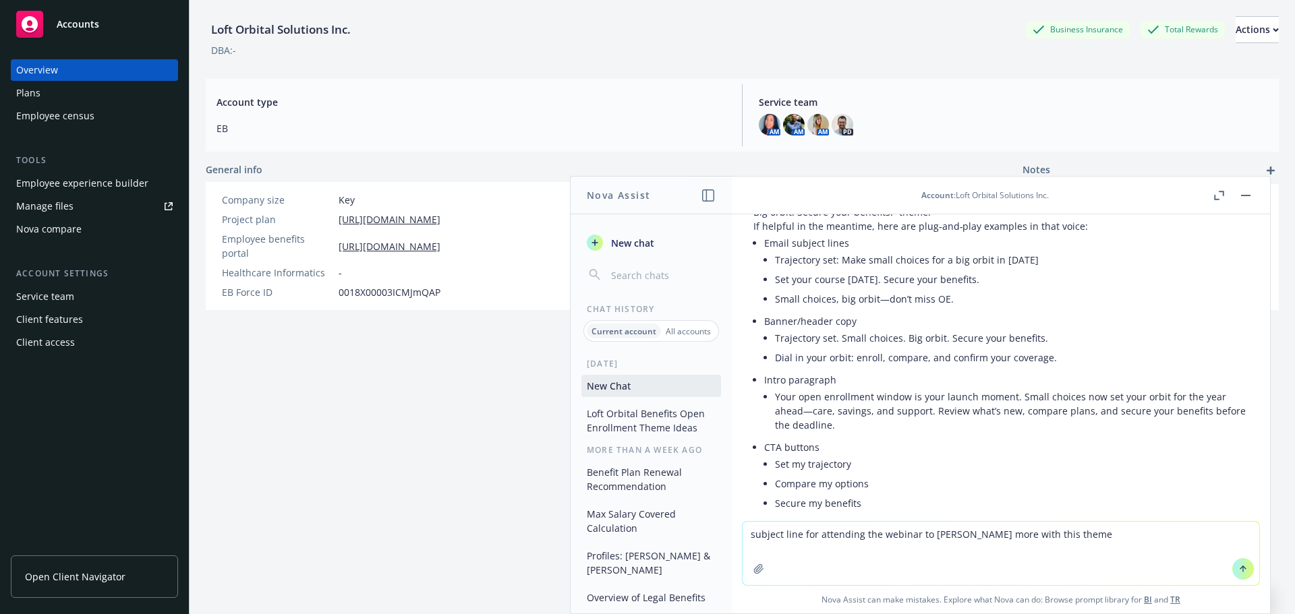
type textarea "subject line for attending the webinar to learn more with this theme"
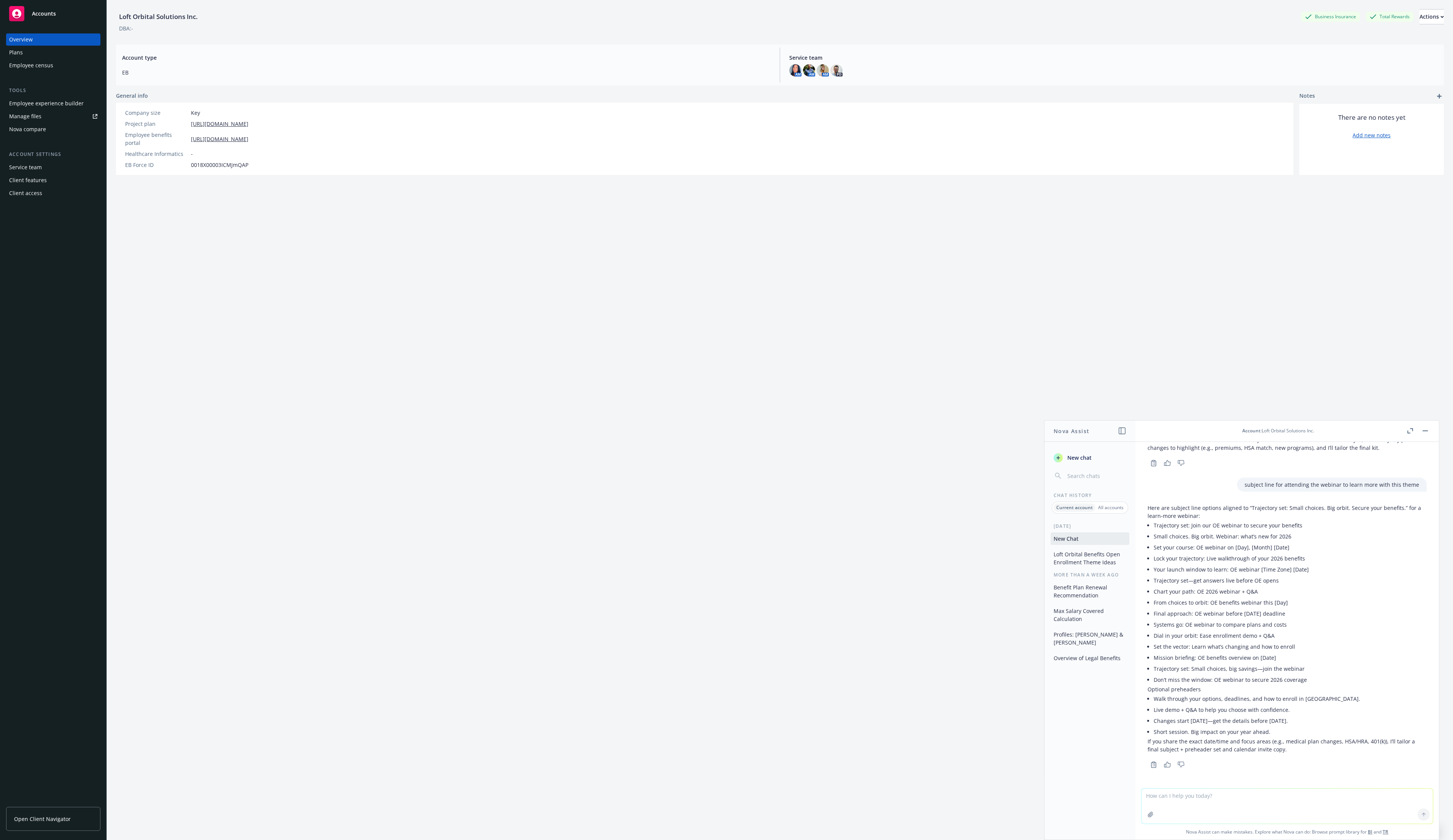
scroll to position [1402, 0]
